Goal: Communication & Community: Ask a question

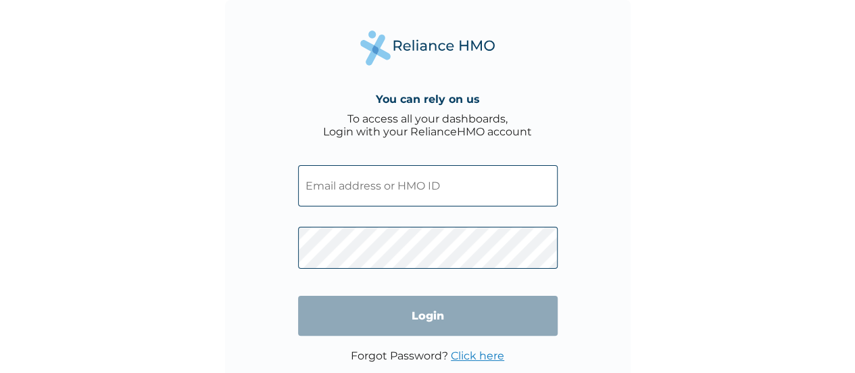
type input "aanaesiuba@getreliancehealth.com"
click at [460, 328] on input "Login" at bounding box center [428, 315] width 260 height 40
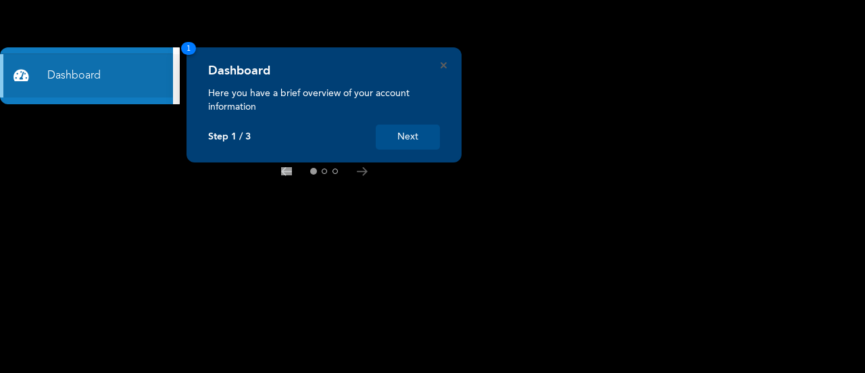
click at [438, 63] on div "Dashboard Here you have a brief overview of your account information Step 1 / 3…" at bounding box center [324, 104] width 275 height 115
click at [446, 63] on icon "Close" at bounding box center [444, 65] width 6 height 6
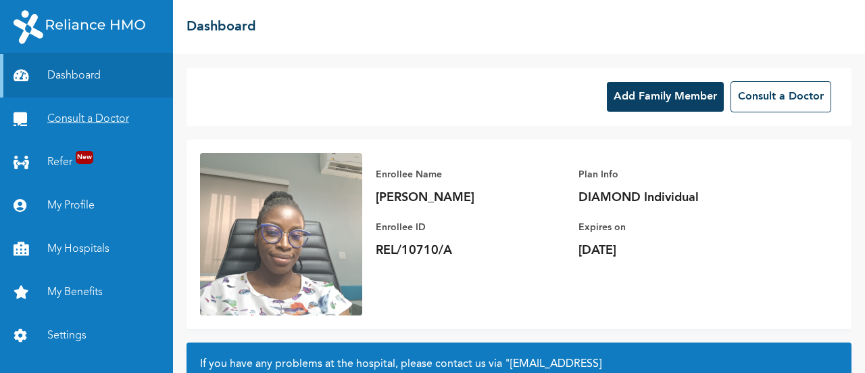
click at [95, 111] on link "Consult a Doctor" at bounding box center [86, 118] width 173 height 43
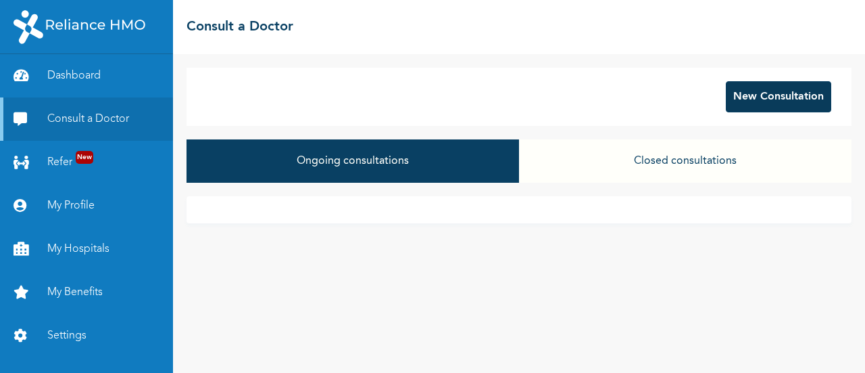
click at [773, 93] on button "New Consultation" at bounding box center [778, 96] width 105 height 31
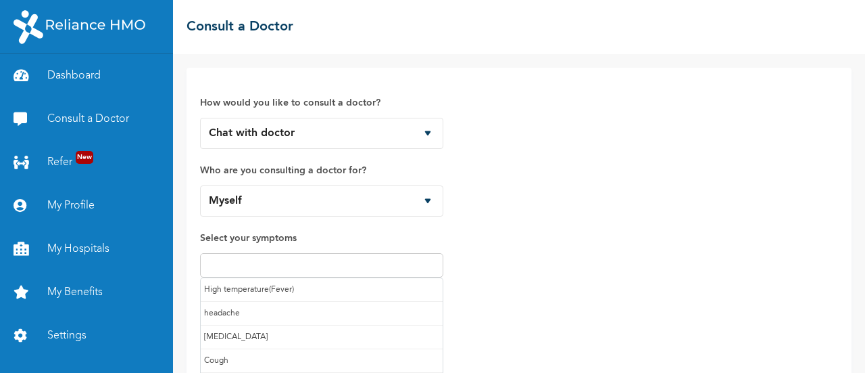
click at [246, 268] on input "text" at bounding box center [321, 265] width 235 height 16
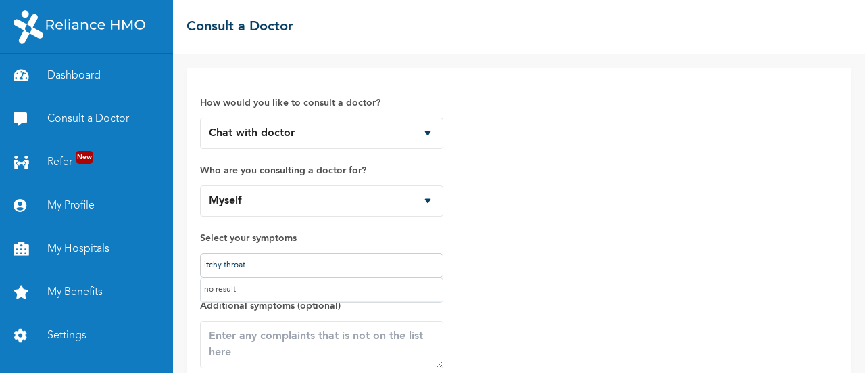
type input "itchy throat"
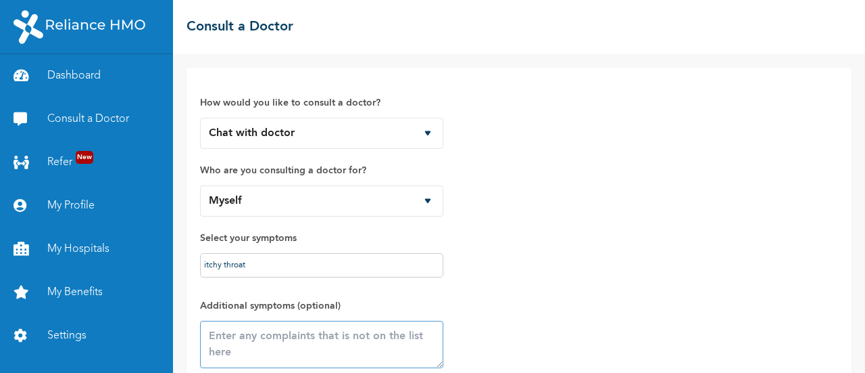
click at [273, 322] on textarea at bounding box center [321, 343] width 243 height 47
click at [268, 338] on textarea at bounding box center [321, 343] width 243 height 47
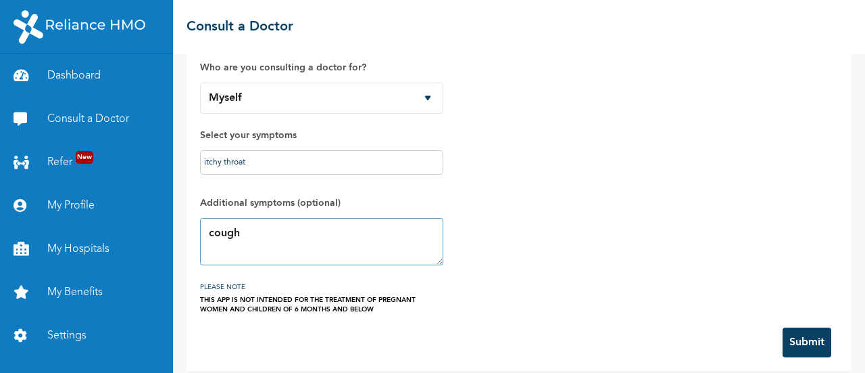
scroll to position [112, 0]
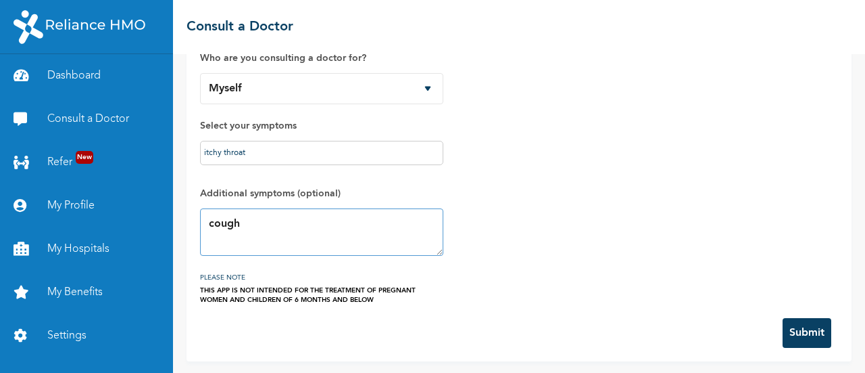
type textarea "cough"
click at [809, 328] on button "Submit" at bounding box center [807, 333] width 49 height 30
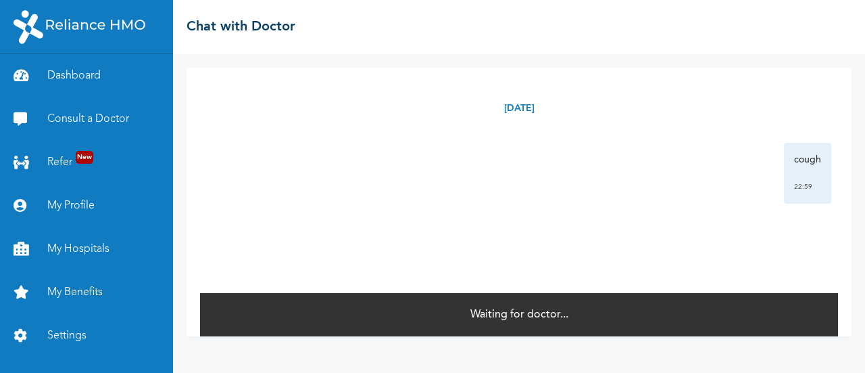
click at [826, 285] on div "Thursday, September 11th 2025 cough 22:59 *" at bounding box center [519, 180] width 638 height 224
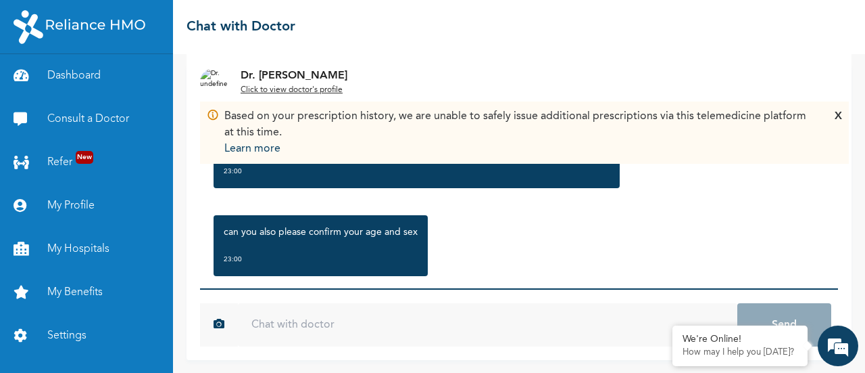
scroll to position [220, 0]
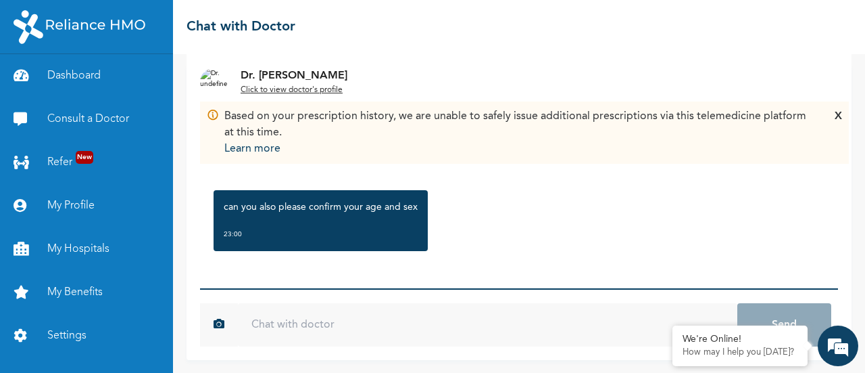
click at [312, 334] on input "text" at bounding box center [488, 324] width 500 height 43
type input "i"
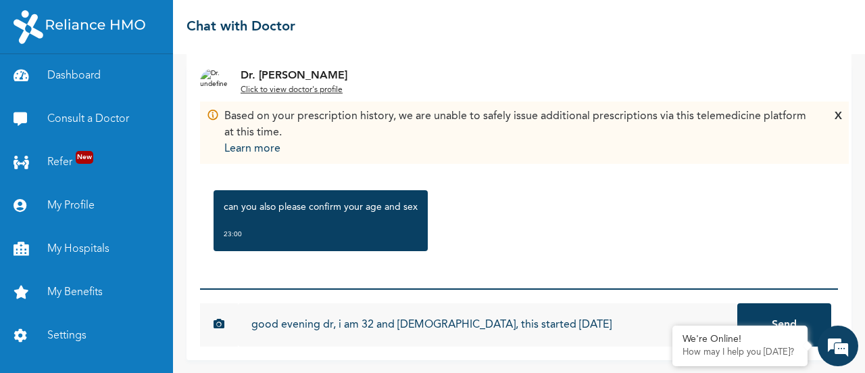
type input "good evening dr, i am 32 and [DEMOGRAPHIC_DATA], this started [DATE]"
click at [767, 312] on button "Send" at bounding box center [785, 324] width 94 height 43
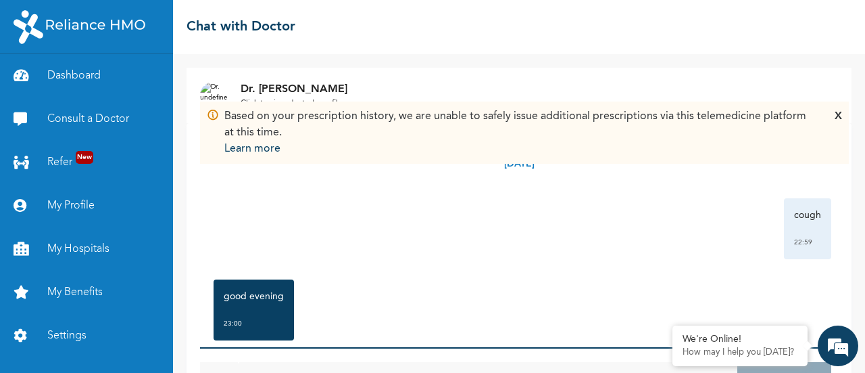
click at [837, 118] on div "X" at bounding box center [838, 132] width 7 height 49
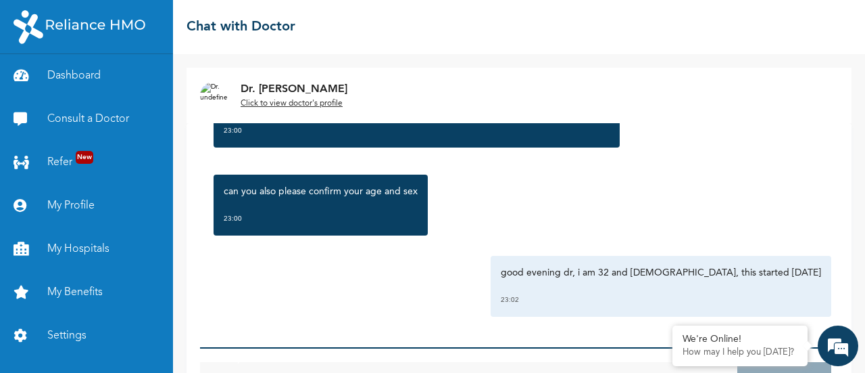
scroll to position [59, 0]
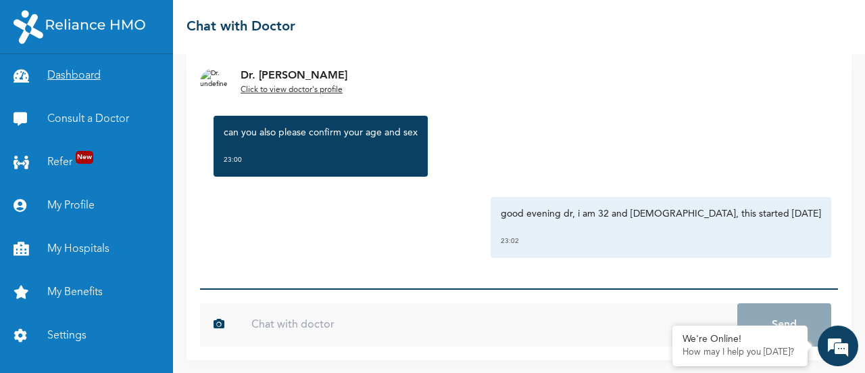
click at [109, 79] on link "Dashboard" at bounding box center [86, 75] width 173 height 43
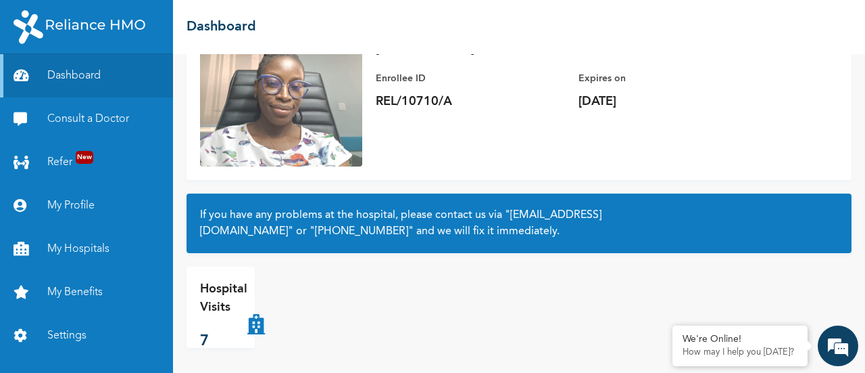
scroll to position [151, 0]
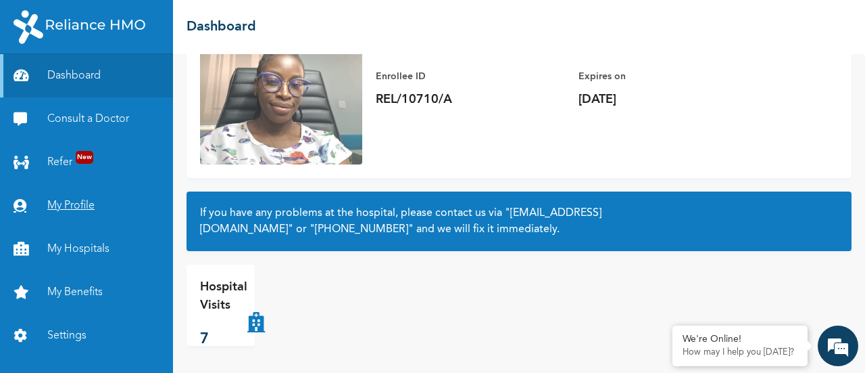
click at [72, 215] on link "My Profile" at bounding box center [86, 205] width 173 height 43
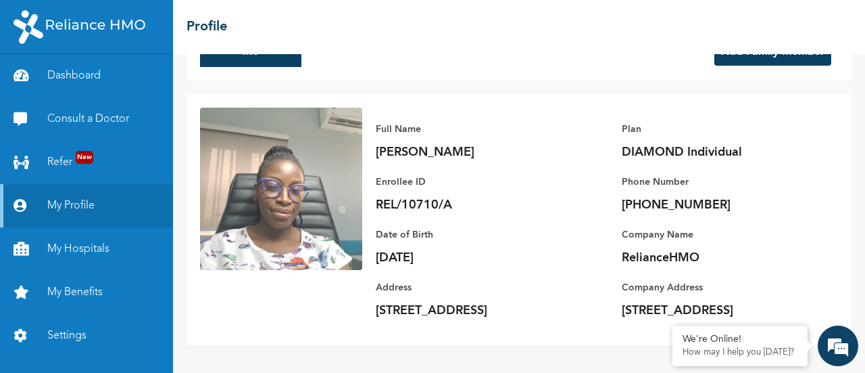
scroll to position [59, 0]
click at [104, 85] on link "Dashboard" at bounding box center [86, 75] width 173 height 43
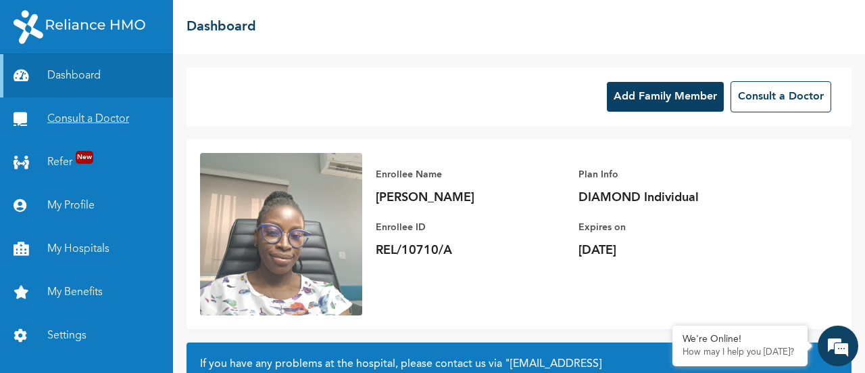
click at [96, 130] on link "Consult a Doctor" at bounding box center [86, 118] width 173 height 43
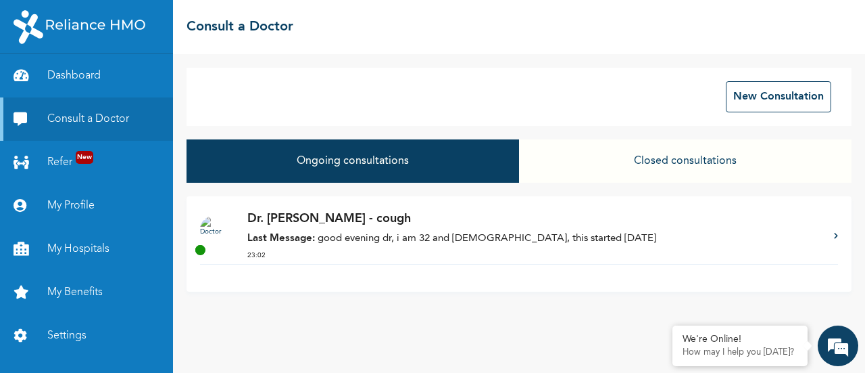
click at [714, 270] on div "Dr. Bada - cough Last Message: good evening dr, i am 32 and female, this starte…" at bounding box center [519, 243] width 665 height 95
click at [619, 172] on button "Closed consultations" at bounding box center [685, 160] width 333 height 43
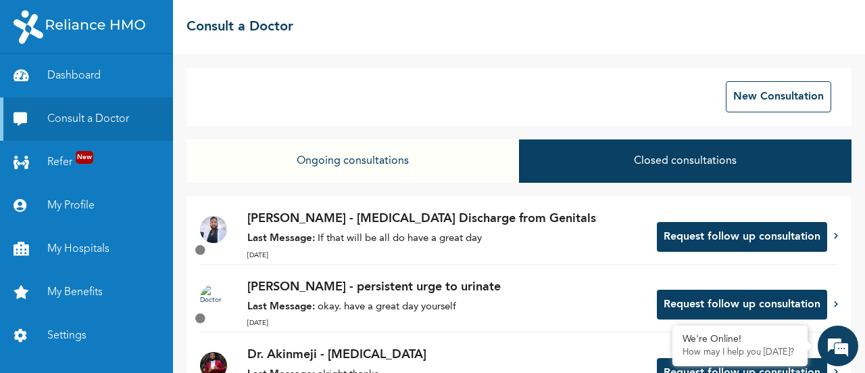
click at [354, 167] on button "Ongoing consultations" at bounding box center [353, 160] width 333 height 43
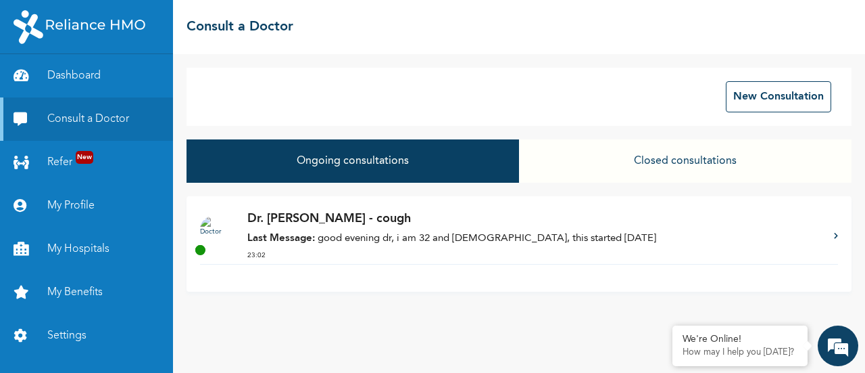
click at [542, 231] on div "Dr. Bada - cough Last Message: good evening dr, i am 32 and female, this starte…" at bounding box center [533, 237] width 573 height 54
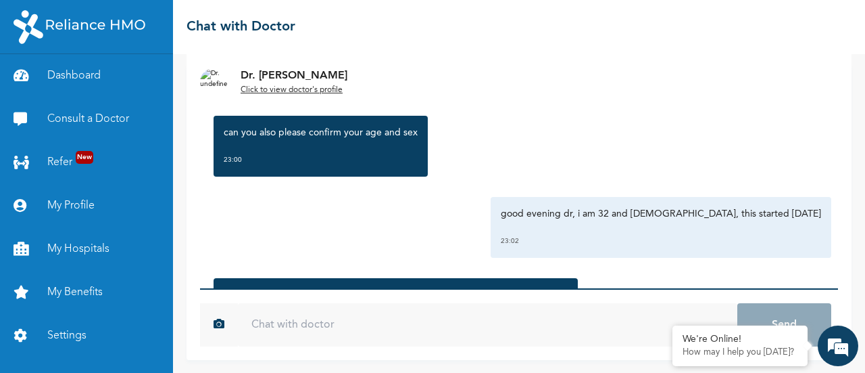
scroll to position [382, 0]
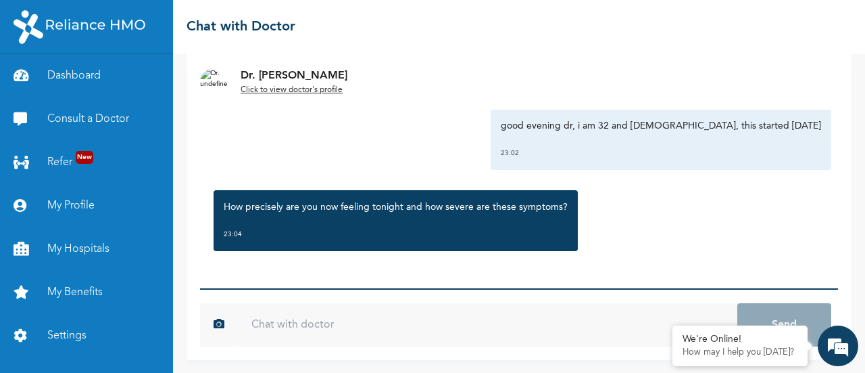
click at [370, 336] on input "text" at bounding box center [488, 324] width 500 height 43
type input "i"
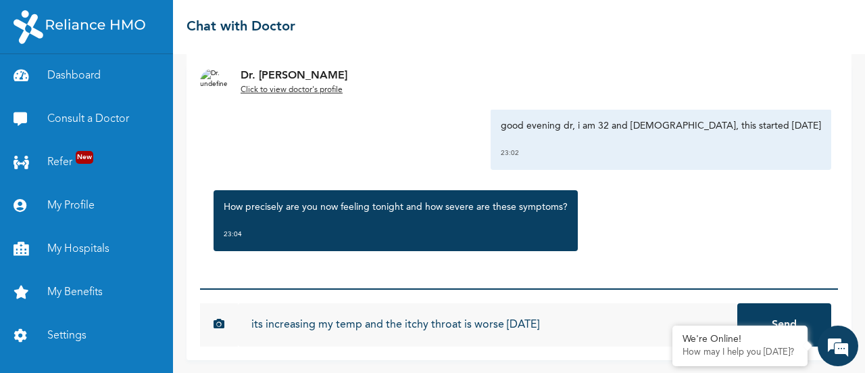
type input "its increasing my temp and the itchy throat is worse [DATE]"
click at [798, 316] on button "Send" at bounding box center [785, 324] width 94 height 43
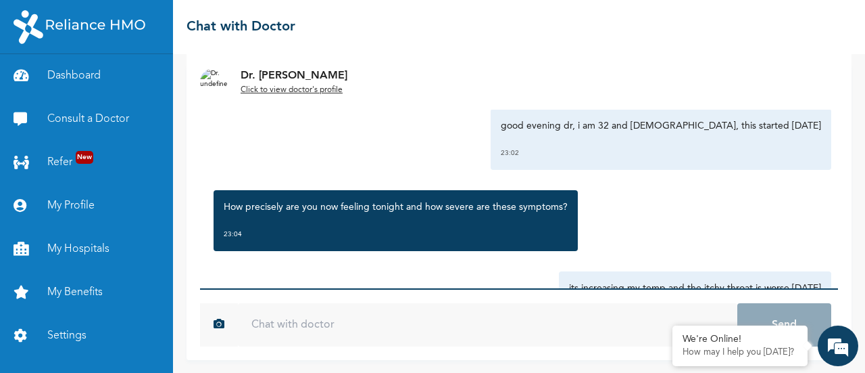
scroll to position [456, 0]
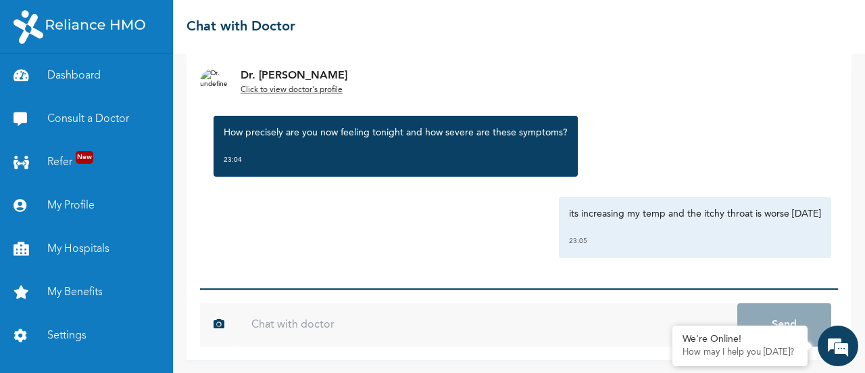
click at [719, 122] on div "How precisely are you now feeling tonight and how severe are these symptoms? 23…" at bounding box center [519, 146] width 625 height 74
click at [492, 256] on div "its increasing my temp and the itchy throat is worse today 23:05" at bounding box center [519, 227] width 625 height 61
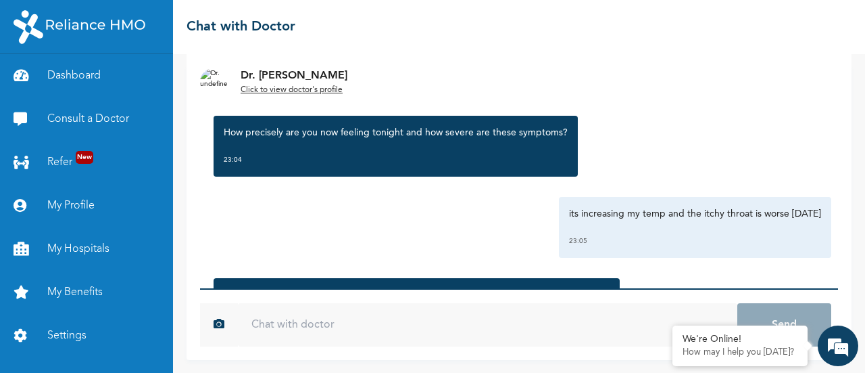
drag, startPoint x: 762, startPoint y: 162, endPoint x: 753, endPoint y: 162, distance: 8.8
click at [759, 162] on div "How precisely are you now feeling tonight and how severe are these symptoms? 23…" at bounding box center [519, 146] width 625 height 74
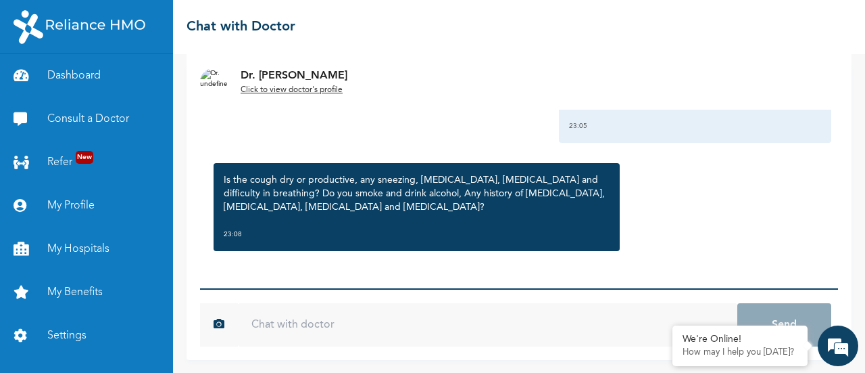
click at [405, 318] on input "text" at bounding box center [488, 324] width 500 height 43
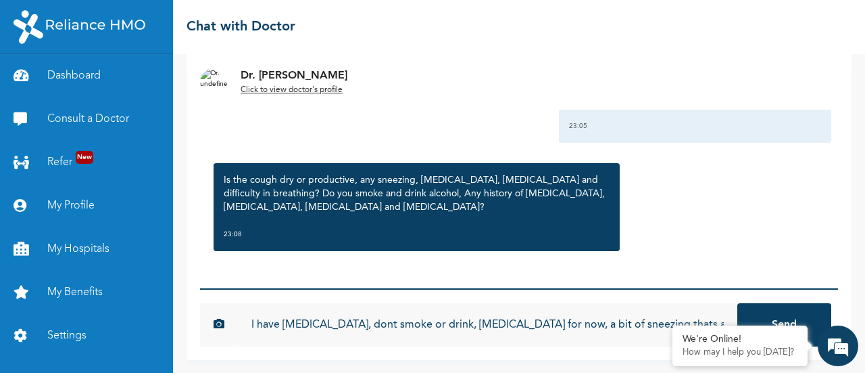
type input "I have [MEDICAL_DATA], dont smoke or drink, [MEDICAL_DATA] for now, a bit of sn…"
click at [763, 308] on button "Send" at bounding box center [785, 324] width 94 height 43
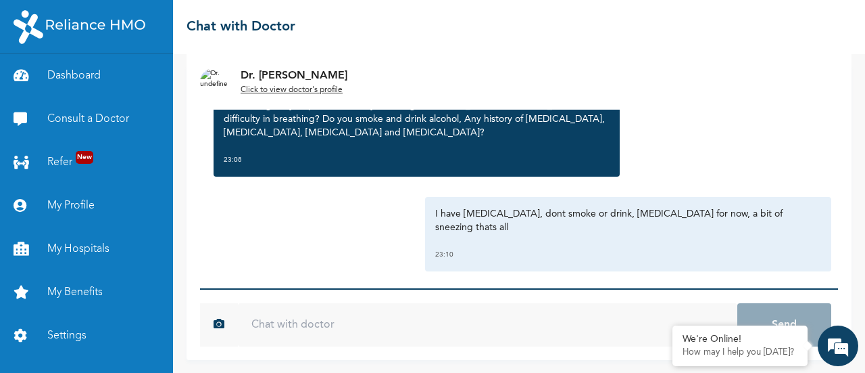
scroll to position [747, 0]
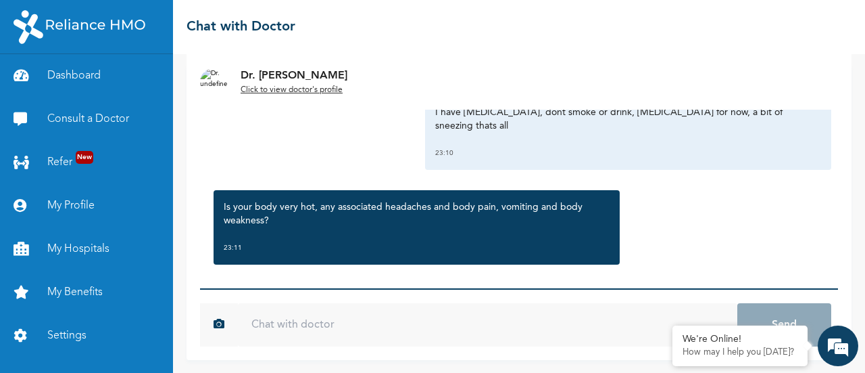
click at [352, 313] on input "text" at bounding box center [488, 324] width 500 height 43
click at [454, 183] on div "Is your body very hot, any associated headaches and body pain, vomiting and bod…" at bounding box center [519, 227] width 625 height 88
click at [293, 329] on input "text" at bounding box center [488, 324] width 500 height 43
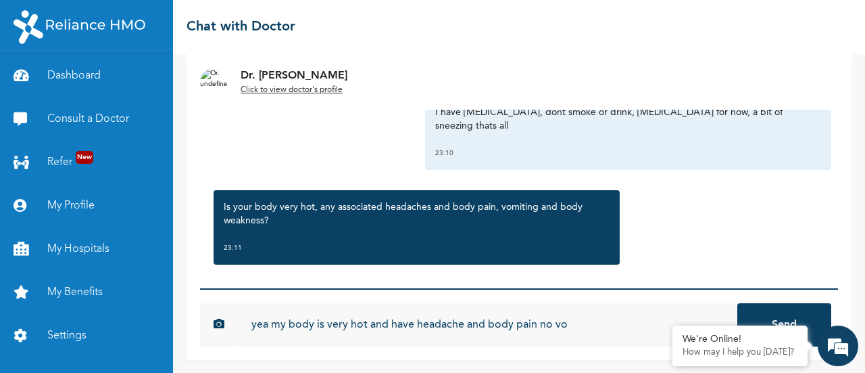
click at [301, 323] on input "yea my body is very hot and have headache and body pain no vo" at bounding box center [488, 324] width 500 height 43
type input "yea my body is very hot and have heac"
type input "yes my body is hot and i have headache and body pan but no vomiting and weaknes"
drag, startPoint x: 750, startPoint y: 320, endPoint x: 743, endPoint y: 309, distance: 12.8
click at [750, 319] on button "Send" at bounding box center [785, 324] width 94 height 43
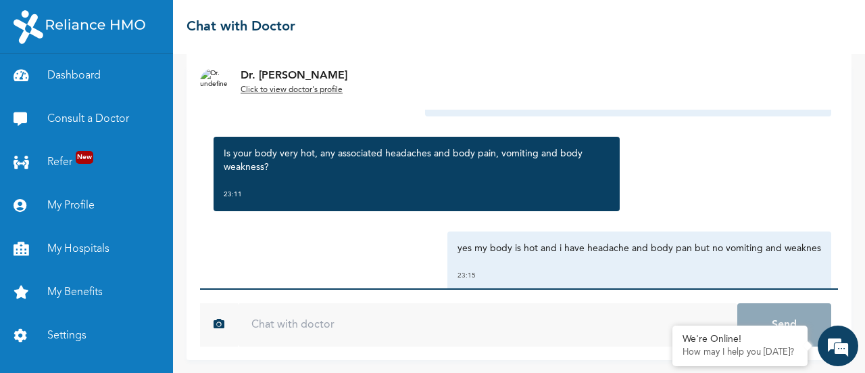
scroll to position [909, 0]
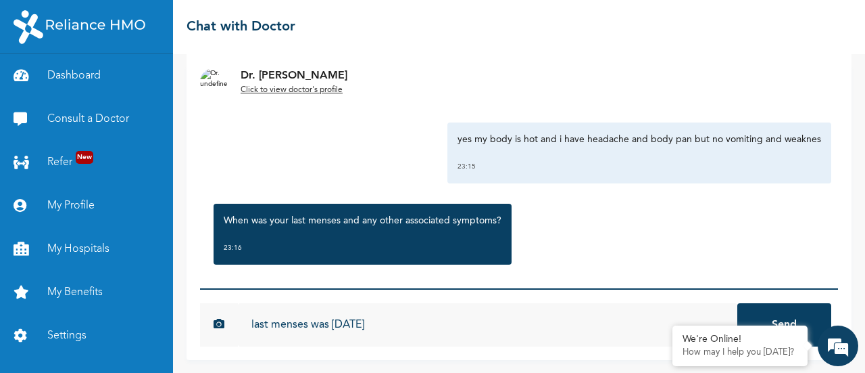
type input "last menses was [DATE]"
click at [768, 309] on button "Send" at bounding box center [785, 324] width 94 height 43
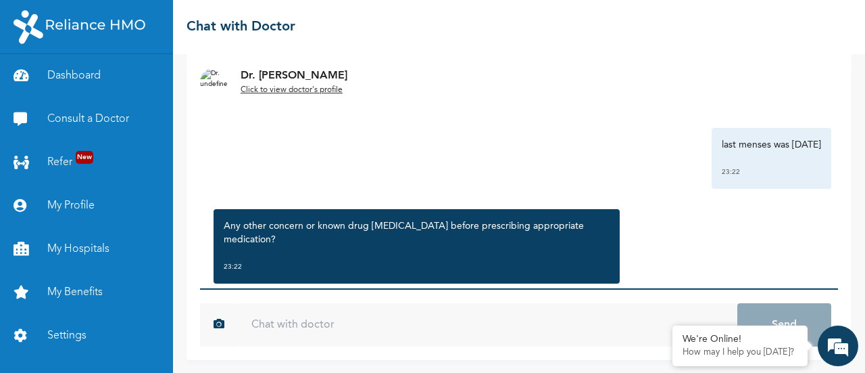
scroll to position [1072, 0]
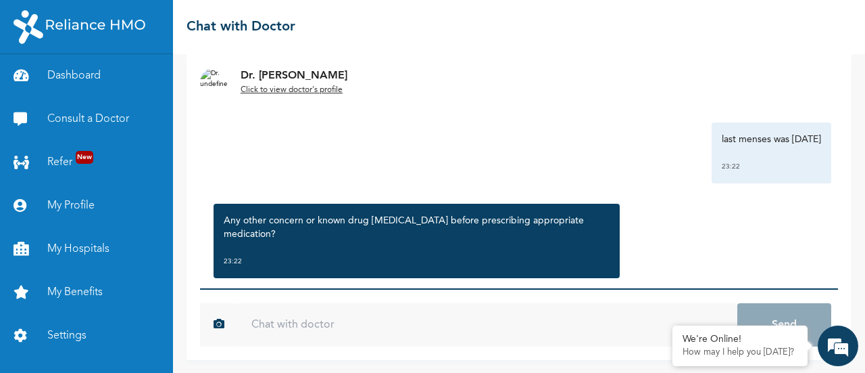
click at [379, 317] on input "text" at bounding box center [488, 324] width 500 height 43
type input "none"
click at [738, 303] on button "Send" at bounding box center [785, 324] width 94 height 43
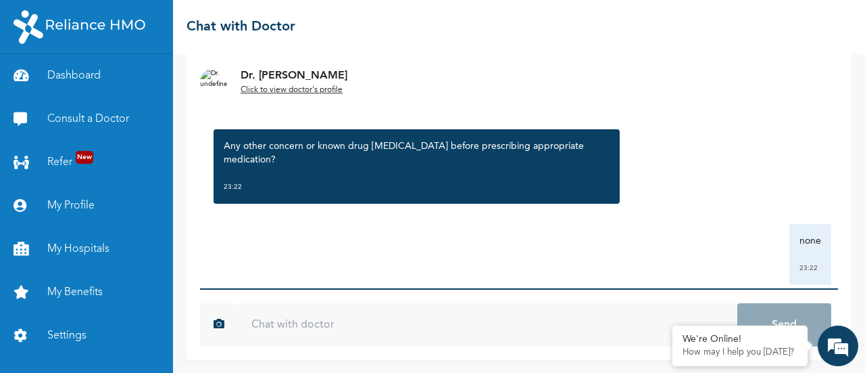
scroll to position [1247, 0]
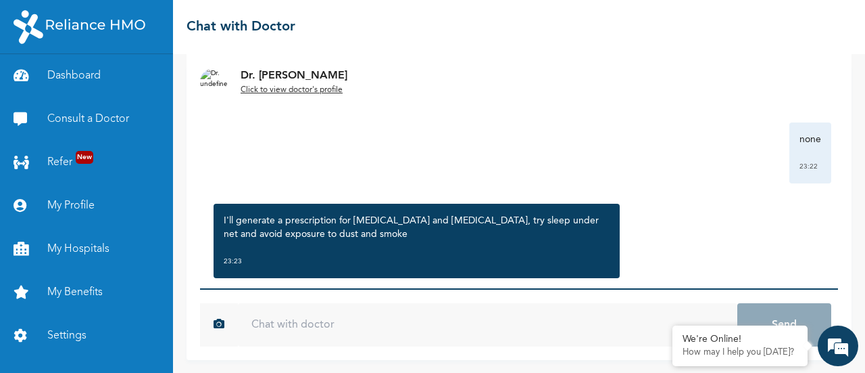
click at [306, 322] on input "text" at bounding box center [488, 324] width 500 height 43
type input "ok thank you"
click at [738, 303] on button "Send" at bounding box center [785, 324] width 94 height 43
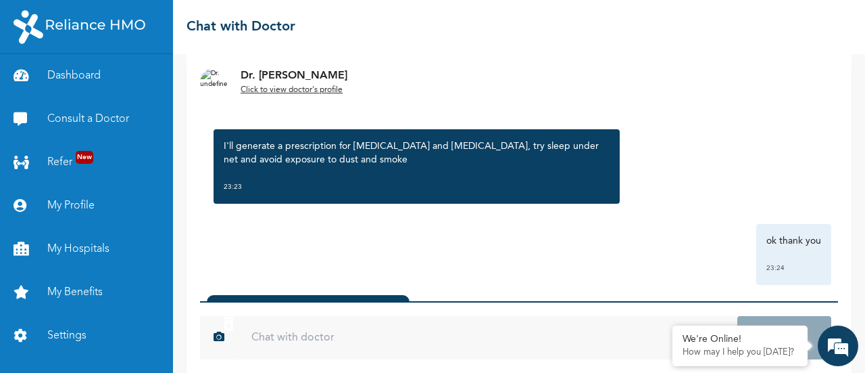
click at [776, 143] on div "I'll generate a prescription for [MEDICAL_DATA] and [MEDICAL_DATA], try sleep u…" at bounding box center [519, 166] width 625 height 88
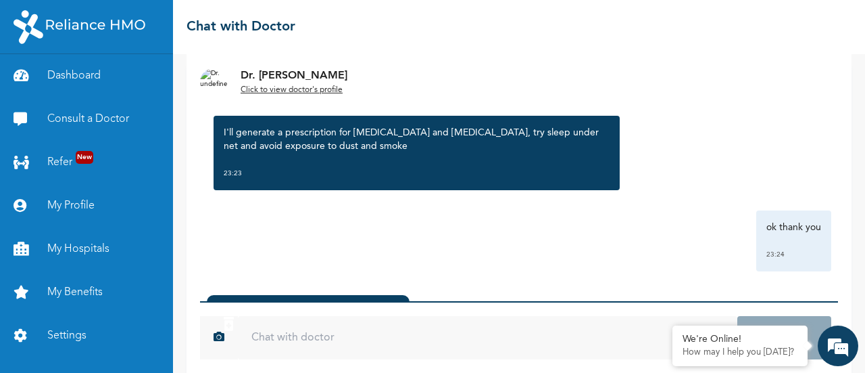
scroll to position [135, 0]
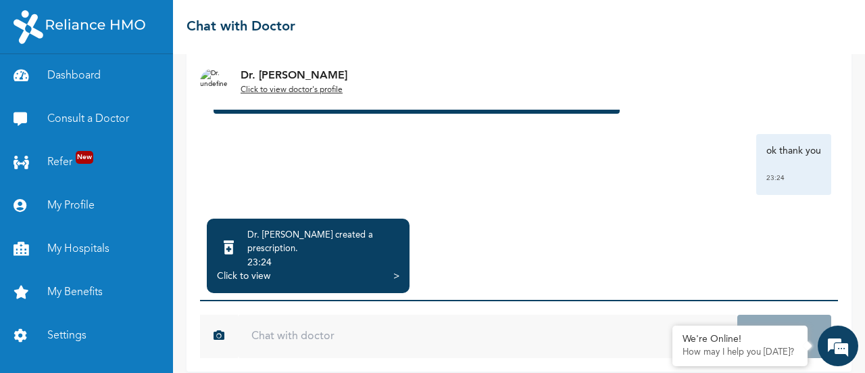
click at [719, 218] on div "Dr. Bada created a prescription . 23:24 Click to view >" at bounding box center [519, 255] width 638 height 74
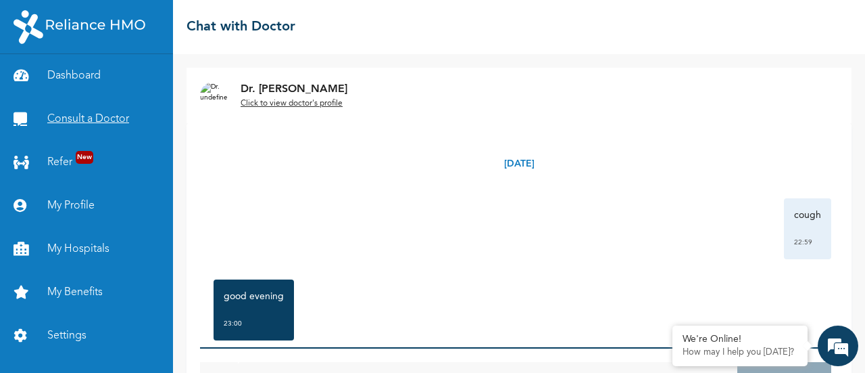
click at [110, 116] on link "Consult a Doctor" at bounding box center [86, 118] width 173 height 43
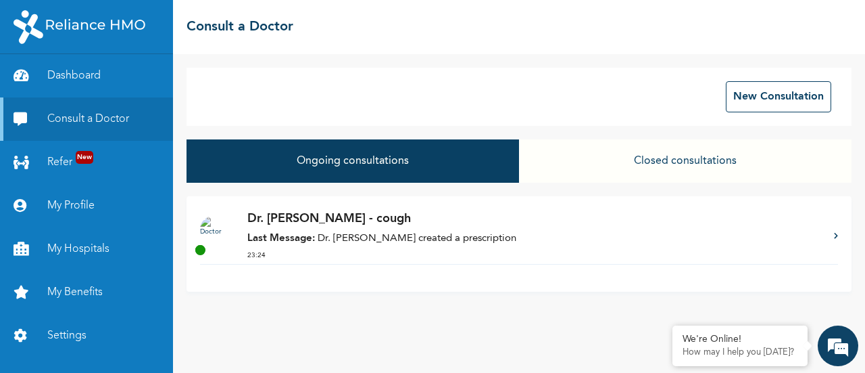
click at [376, 235] on p "Last Message: Dr. [PERSON_NAME] created a prescription" at bounding box center [533, 239] width 573 height 16
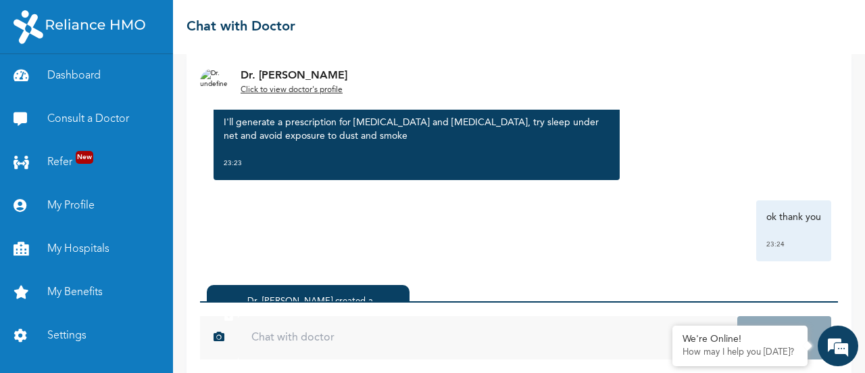
scroll to position [147, 0]
